Goal: Transaction & Acquisition: Purchase product/service

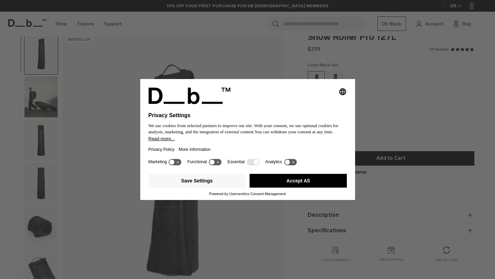
click at [174, 163] on icon at bounding box center [172, 162] width 5 height 5
click at [172, 165] on icon at bounding box center [175, 162] width 13 height 7
click at [282, 183] on button "Accept All" at bounding box center [298, 181] width 97 height 14
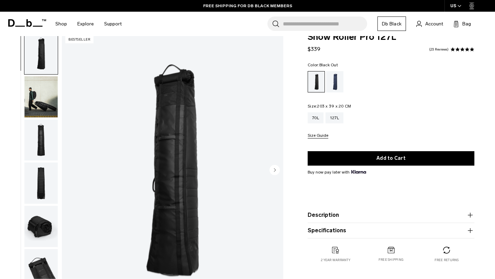
click at [27, 128] on img "button" at bounding box center [40, 140] width 33 height 41
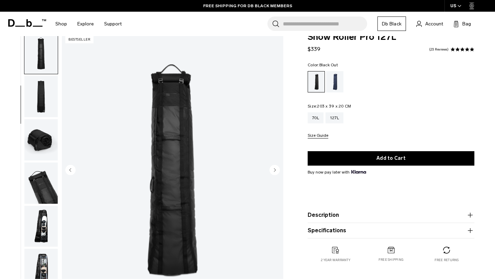
click at [39, 128] on img "button" at bounding box center [40, 139] width 33 height 41
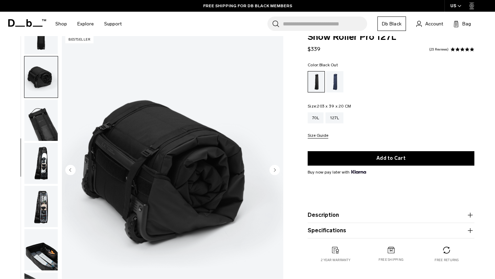
scroll to position [155, 0]
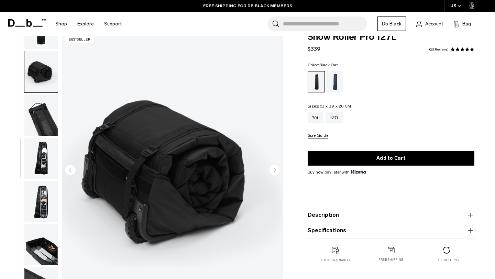
click at [41, 140] on img "button" at bounding box center [40, 158] width 33 height 41
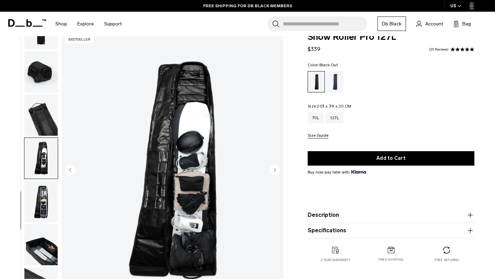
click at [41, 168] on img "button" at bounding box center [40, 158] width 33 height 41
click at [41, 194] on img "button" at bounding box center [40, 201] width 33 height 41
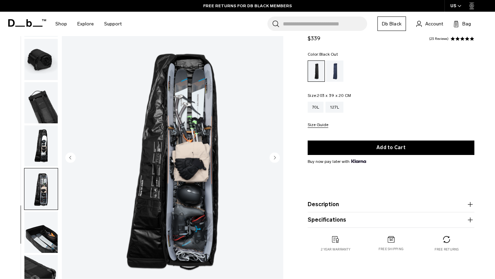
scroll to position [34, 0]
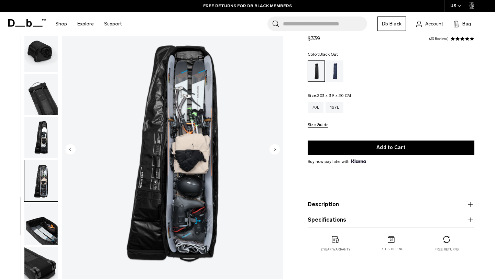
click at [41, 221] on img "button" at bounding box center [40, 224] width 33 height 41
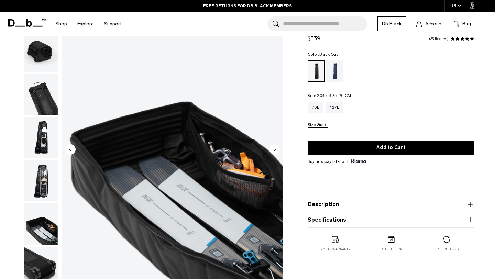
scroll to position [36, 0]
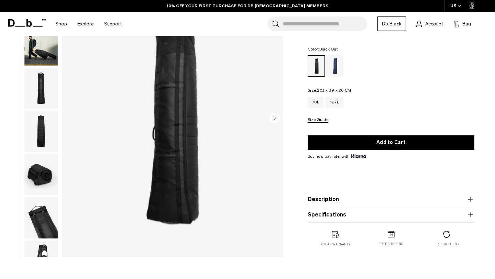
click at [47, 55] on img "button" at bounding box center [40, 44] width 33 height 41
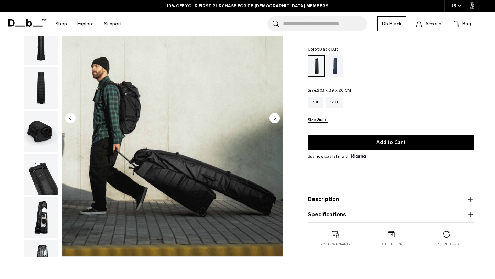
click at [39, 64] on img "button" at bounding box center [40, 44] width 33 height 41
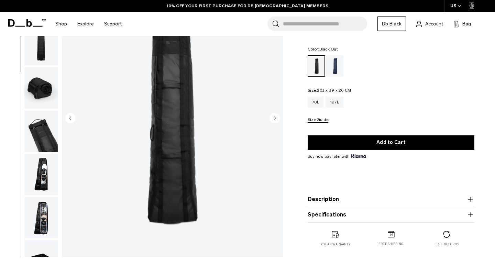
click at [37, 87] on img "button" at bounding box center [40, 87] width 33 height 41
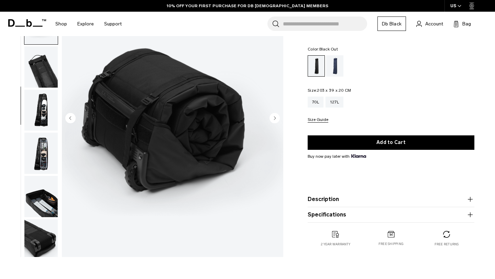
scroll to position [155, 0]
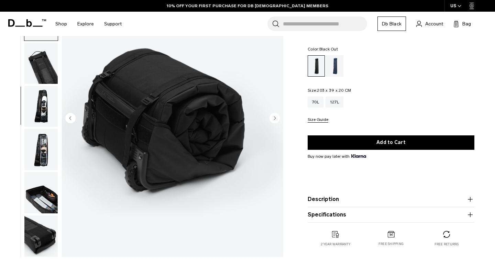
click at [37, 121] on img "button" at bounding box center [40, 106] width 33 height 41
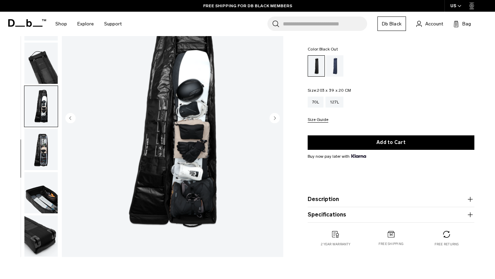
click at [41, 136] on img "button" at bounding box center [40, 149] width 33 height 41
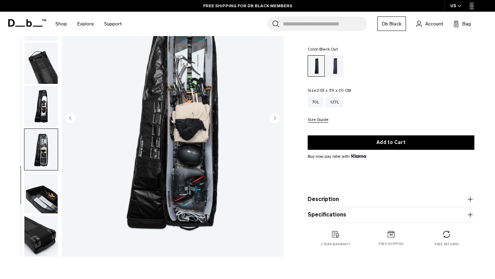
scroll to position [148, 0]
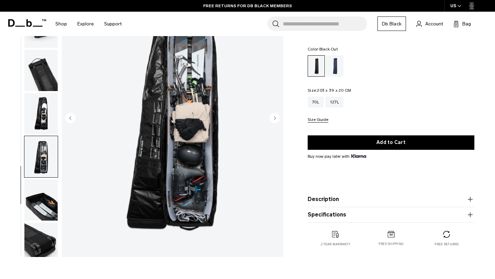
click at [39, 196] on img "button" at bounding box center [40, 200] width 33 height 41
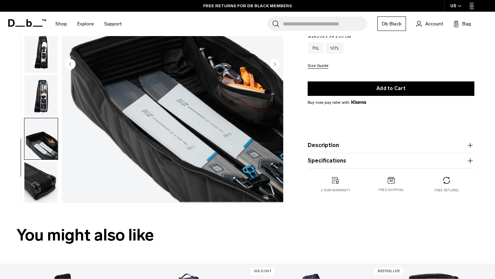
scroll to position [138, 0]
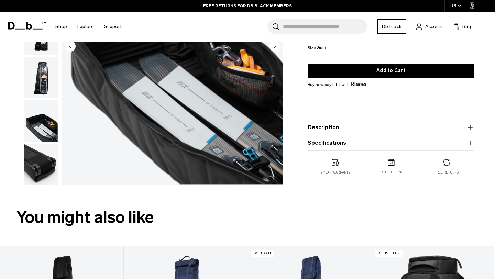
click at [39, 161] on img "button" at bounding box center [40, 164] width 33 height 41
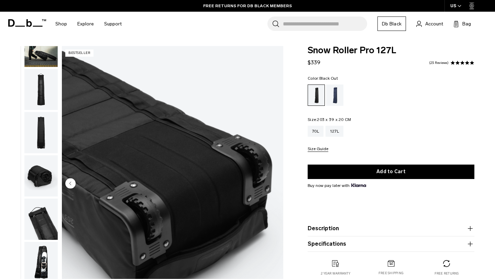
scroll to position [0, 0]
